Goal: Transaction & Acquisition: Purchase product/service

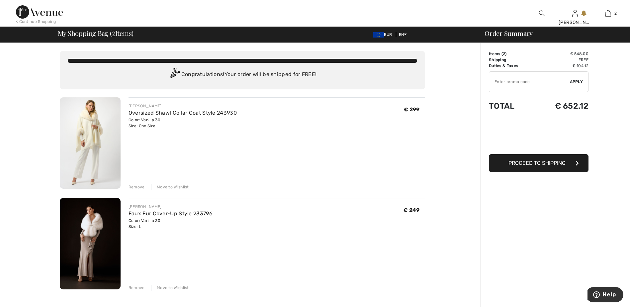
click at [94, 216] on img at bounding box center [90, 243] width 61 height 91
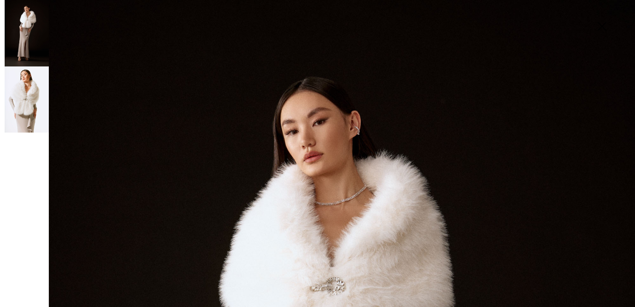
click at [24, 47] on img at bounding box center [27, 33] width 44 height 66
click at [33, 108] on img at bounding box center [27, 99] width 44 height 66
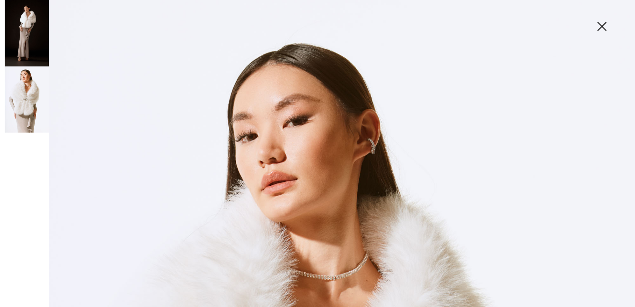
click at [600, 27] on img at bounding box center [601, 27] width 33 height 34
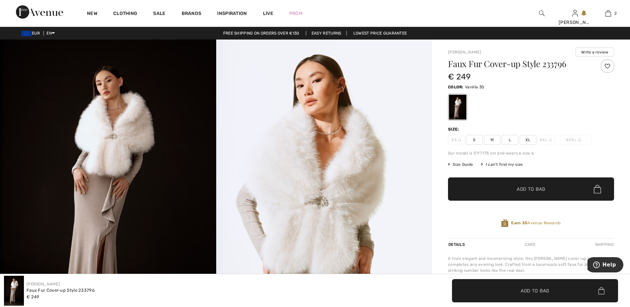
click at [511, 140] on span "L" at bounding box center [510, 140] width 17 height 10
click at [522, 184] on span "✔ Added to Bag Add to Bag" at bounding box center [531, 188] width 166 height 23
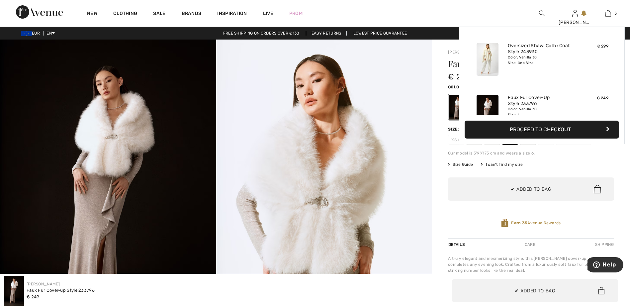
scroll to position [72, 0]
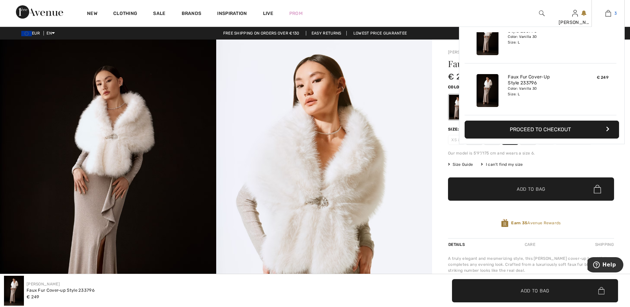
click at [607, 13] on img at bounding box center [609, 13] width 6 height 8
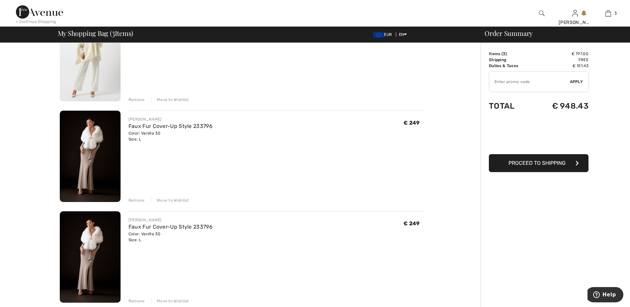
scroll to position [103, 0]
